Goal: Task Accomplishment & Management: Use online tool/utility

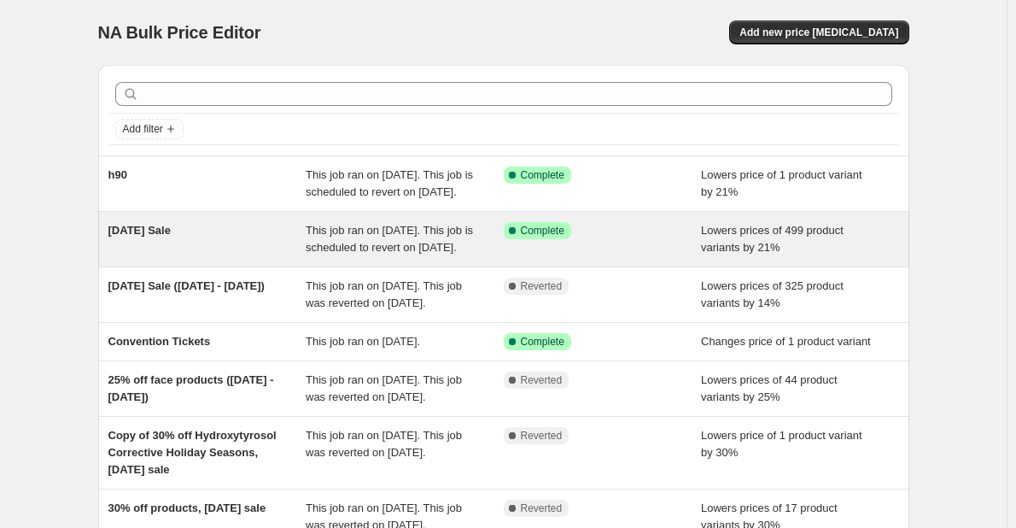
drag, startPoint x: 266, startPoint y: 181, endPoint x: 250, endPoint y: 253, distance: 73.5
click at [250, 253] on ul "h90 This job ran on [DATE]. This job is scheduled to revert on [DATE]. Success …" at bounding box center [503, 432] width 811 height 555
click at [250, 253] on div "[DATE] Sale" at bounding box center [207, 239] width 198 height 34
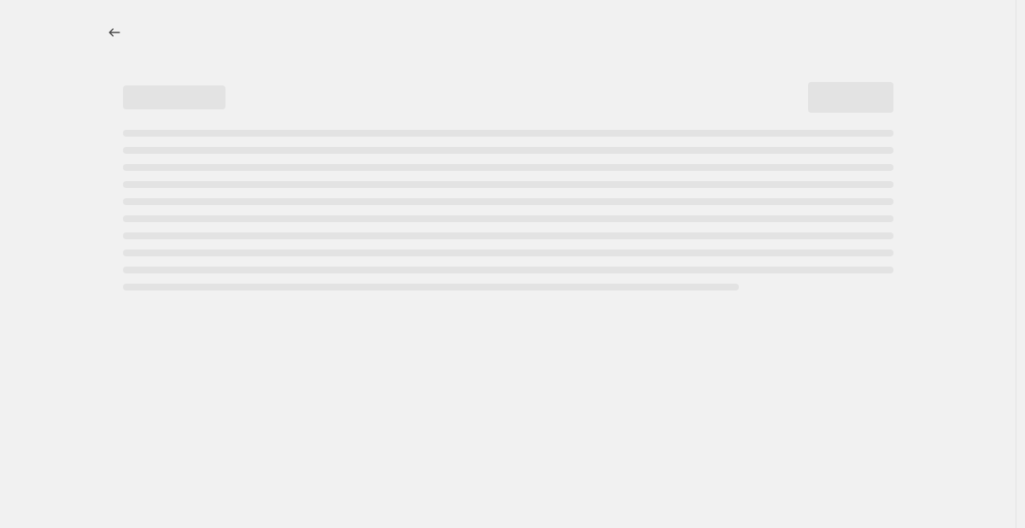
select select "percentage"
select select "not_equal"
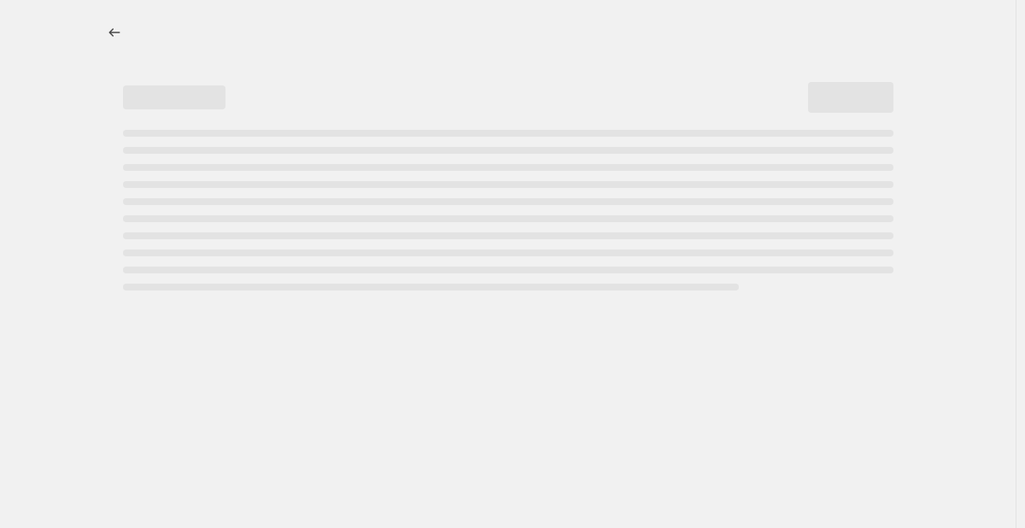
select select "not_equal"
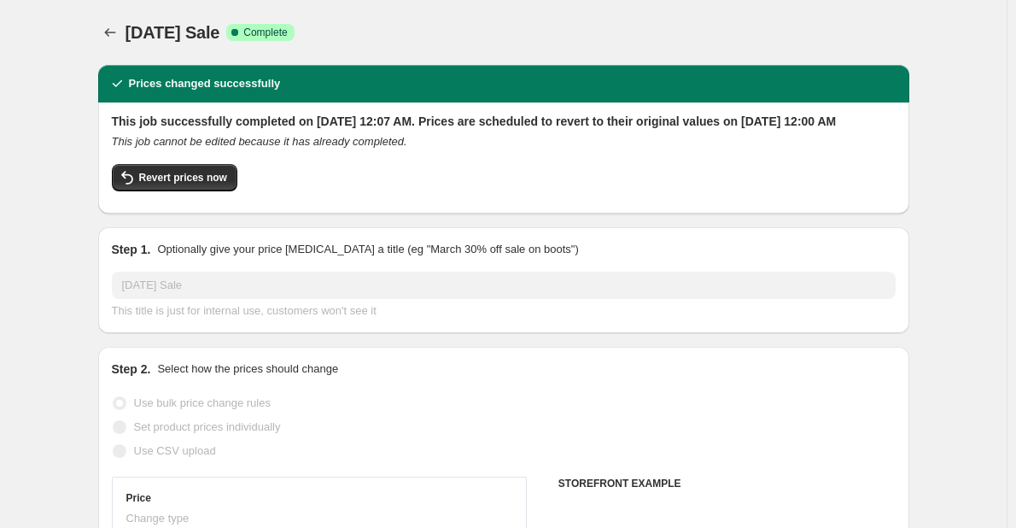
select select "collection"
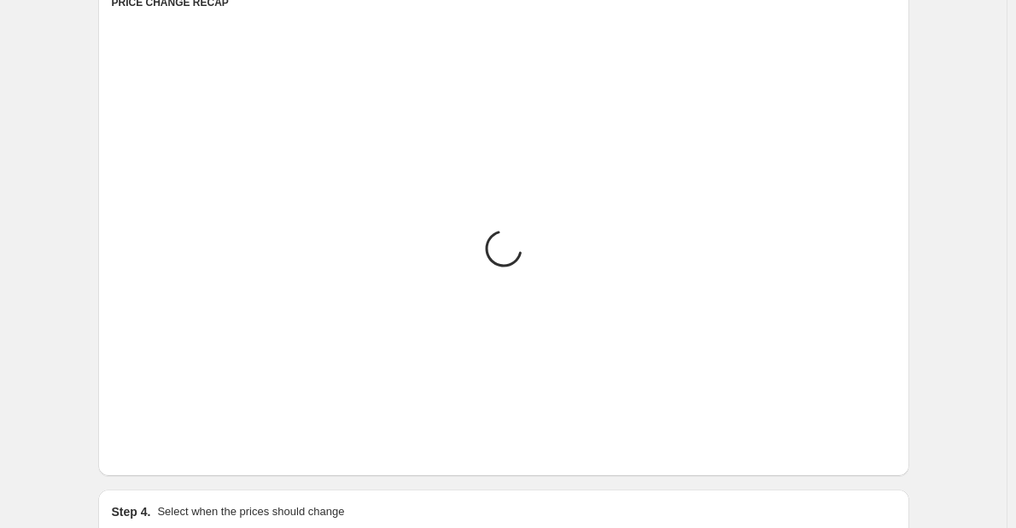
scroll to position [1140, 0]
